Goal: Obtain resource: Obtain resource

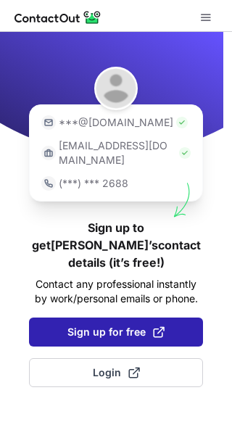
click at [94, 325] on span "Sign up for free" at bounding box center [115, 332] width 97 height 15
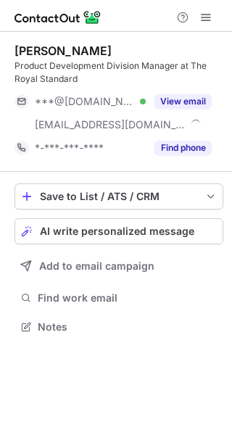
scroll to position [317, 232]
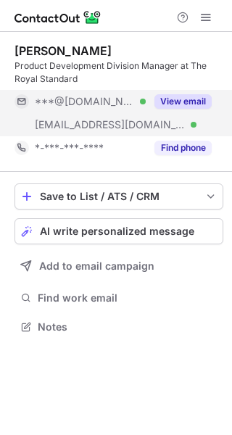
click at [201, 104] on button "View email" at bounding box center [183, 101] width 57 height 15
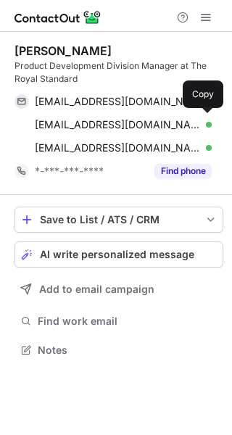
scroll to position [340, 232]
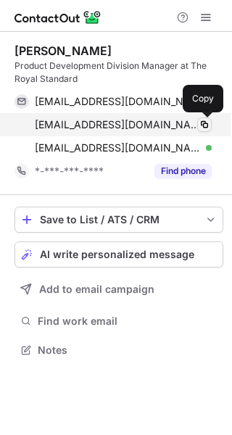
click at [207, 124] on span at bounding box center [205, 125] width 12 height 12
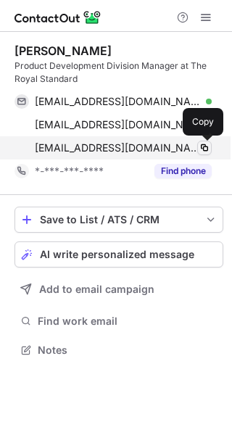
click at [201, 148] on span at bounding box center [205, 148] width 12 height 12
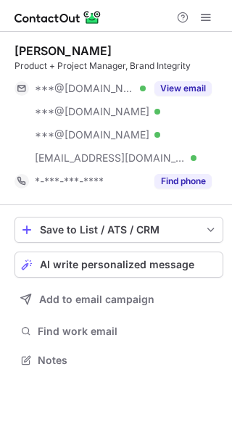
scroll to position [351, 232]
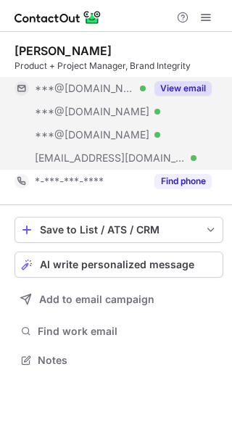
click at [173, 90] on button "View email" at bounding box center [183, 88] width 57 height 15
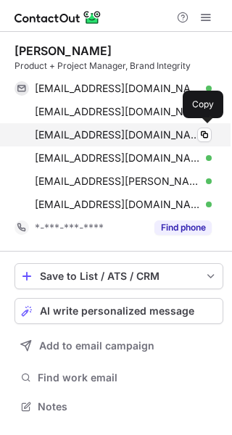
scroll to position [397, 232]
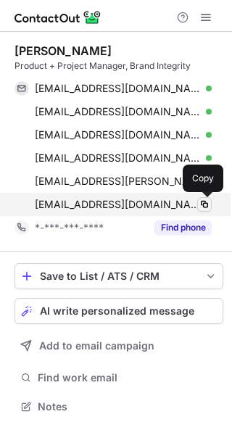
click at [205, 202] on span at bounding box center [205, 205] width 12 height 12
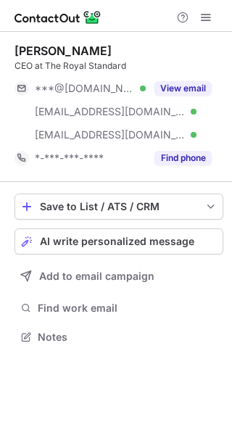
scroll to position [327, 232]
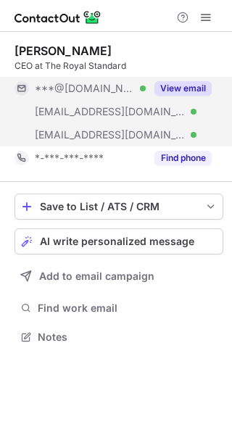
click at [175, 91] on button "View email" at bounding box center [183, 88] width 57 height 15
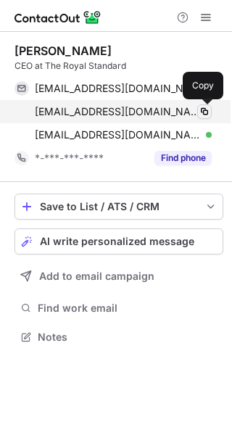
click at [208, 112] on span at bounding box center [205, 112] width 12 height 12
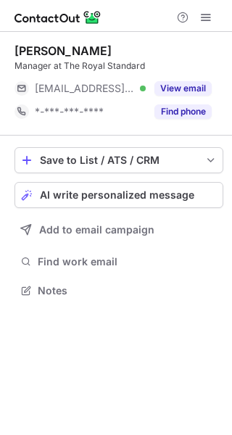
scroll to position [281, 232]
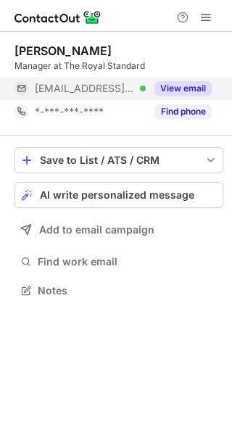
click at [184, 93] on button "View email" at bounding box center [183, 88] width 57 height 15
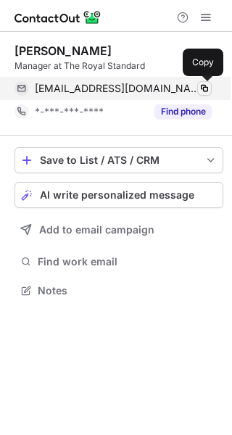
click at [205, 93] on span at bounding box center [205, 89] width 12 height 12
